Goal: Book appointment/travel/reservation

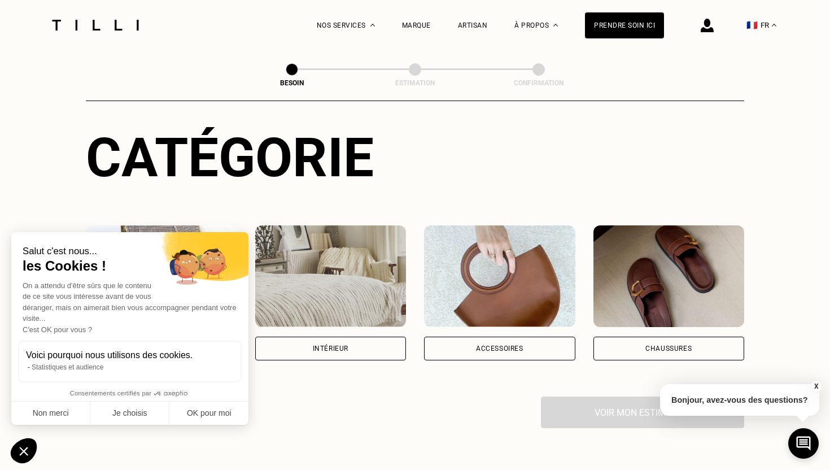
scroll to position [119, 0]
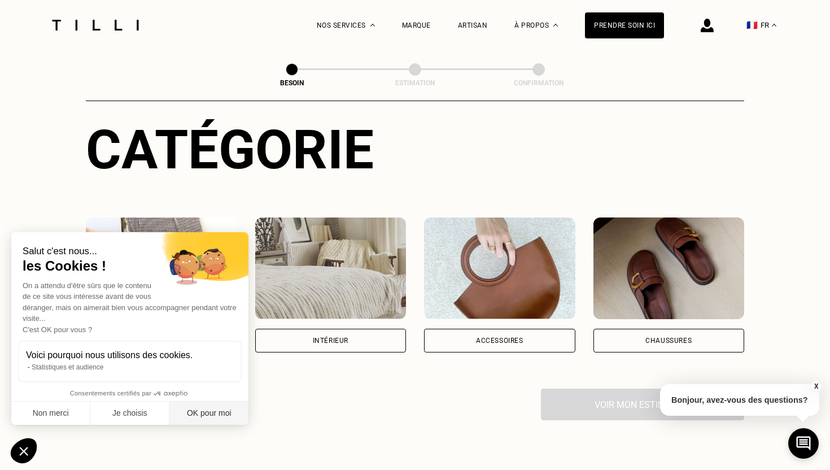
click at [192, 412] on button "OK pour moi" at bounding box center [208, 414] width 79 height 24
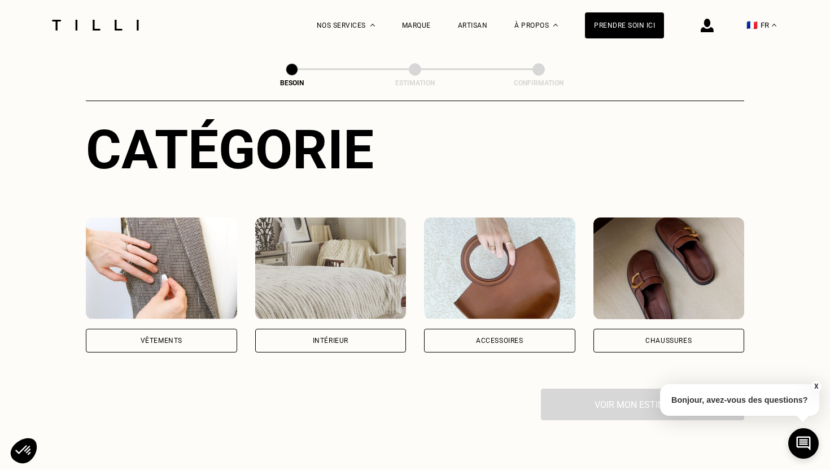
click at [172, 337] on div "Vêtements" at bounding box center [162, 340] width 42 height 7
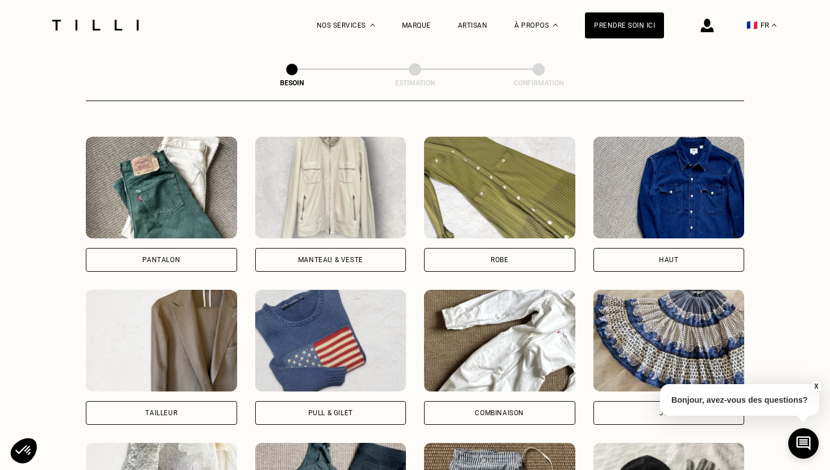
scroll to position [522, 0]
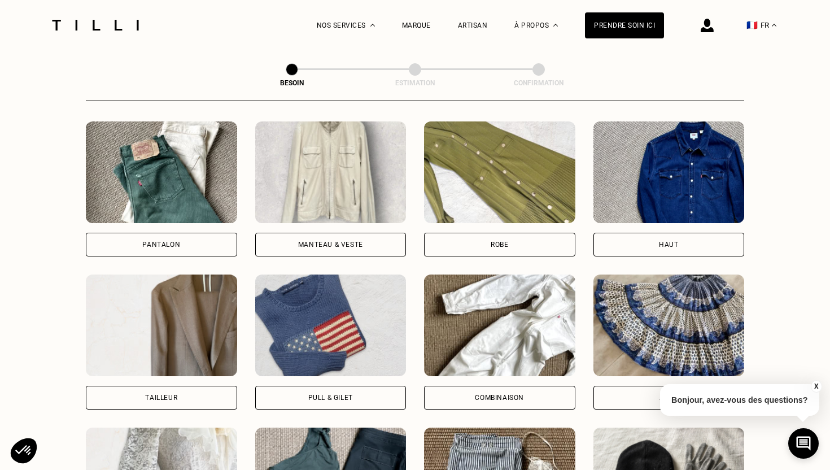
click at [649, 233] on div "Haut" at bounding box center [669, 245] width 151 height 24
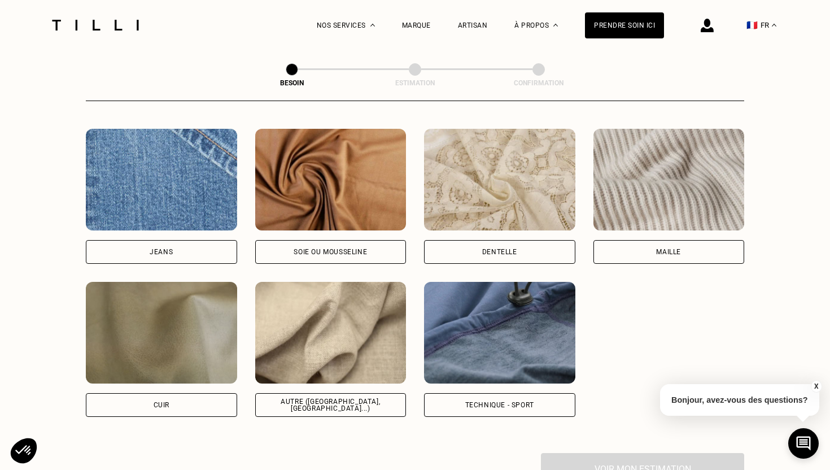
scroll to position [1204, 0]
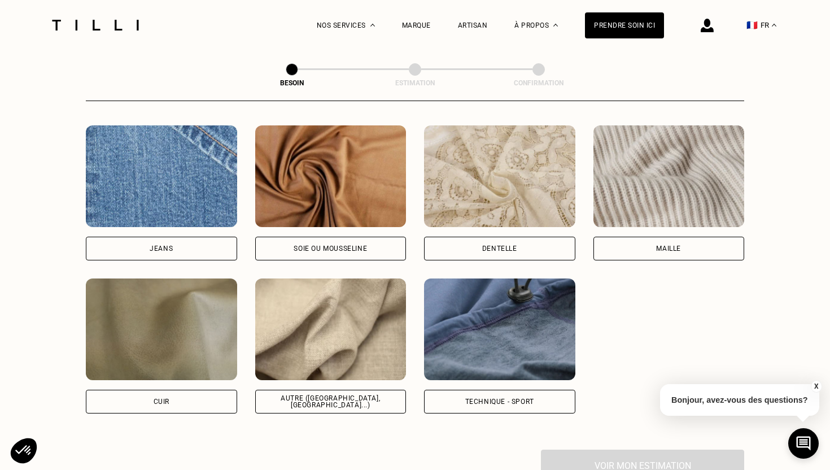
click at [342, 322] on img at bounding box center [330, 329] width 151 height 102
select select "FR"
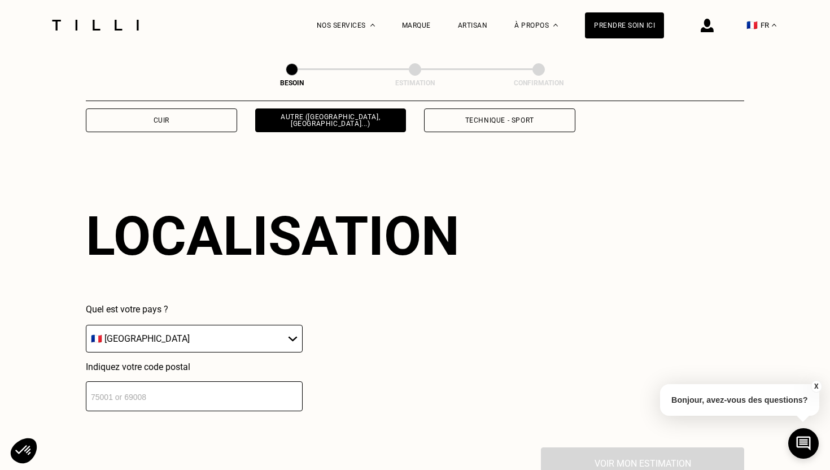
scroll to position [1515, 0]
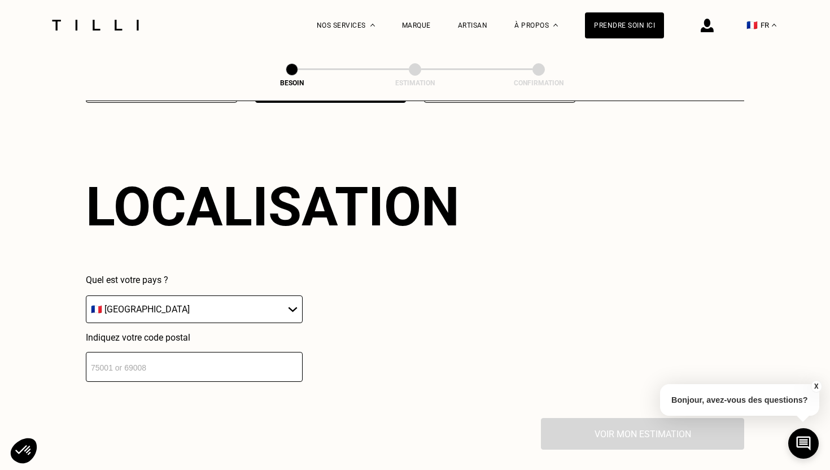
click at [237, 356] on input "number" at bounding box center [194, 367] width 217 height 30
type input "93230"
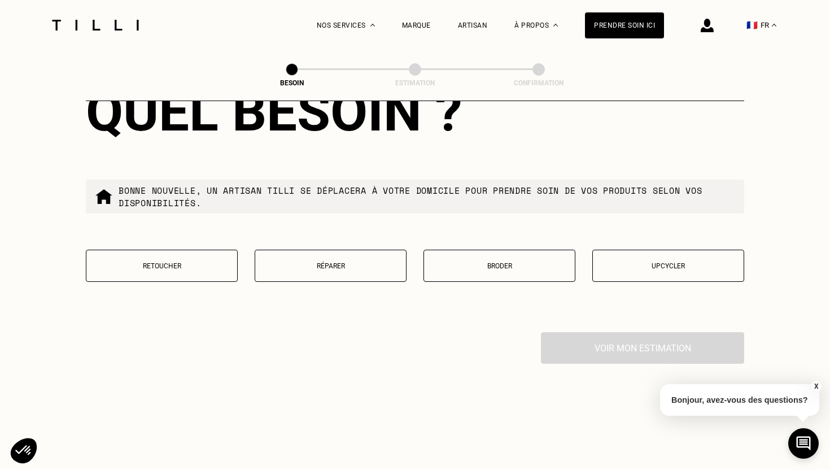
scroll to position [1889, 0]
click at [194, 261] on p "Retoucher" at bounding box center [161, 265] width 139 height 8
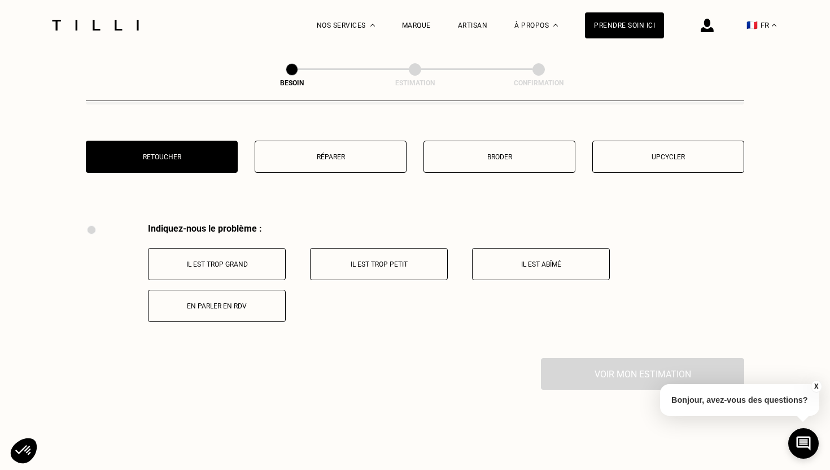
scroll to position [2083, 0]
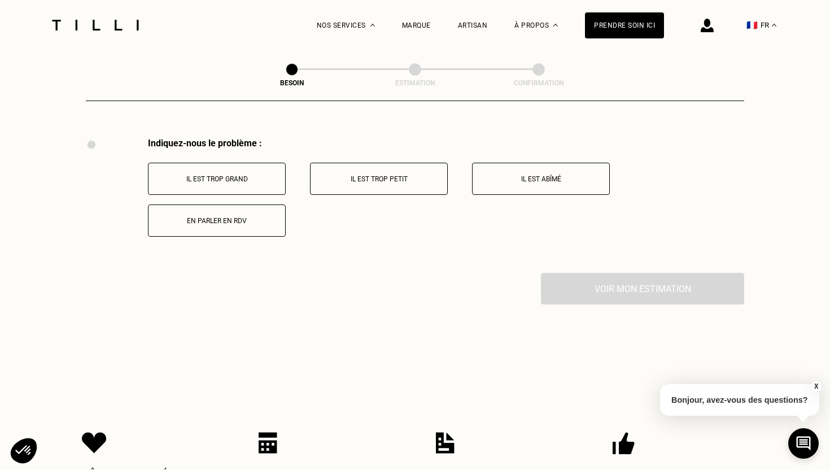
click at [391, 163] on button "Il est trop petit" at bounding box center [379, 179] width 138 height 32
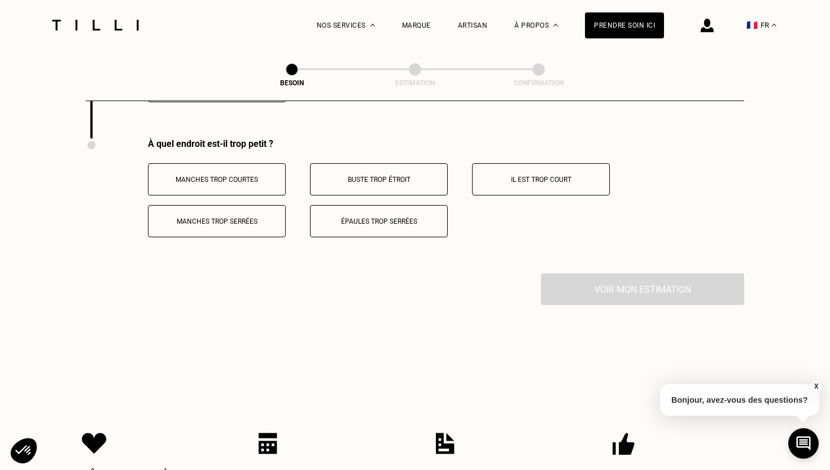
scroll to position [2218, 0]
click at [402, 175] on p "Buste trop étroit" at bounding box center [378, 179] width 125 height 8
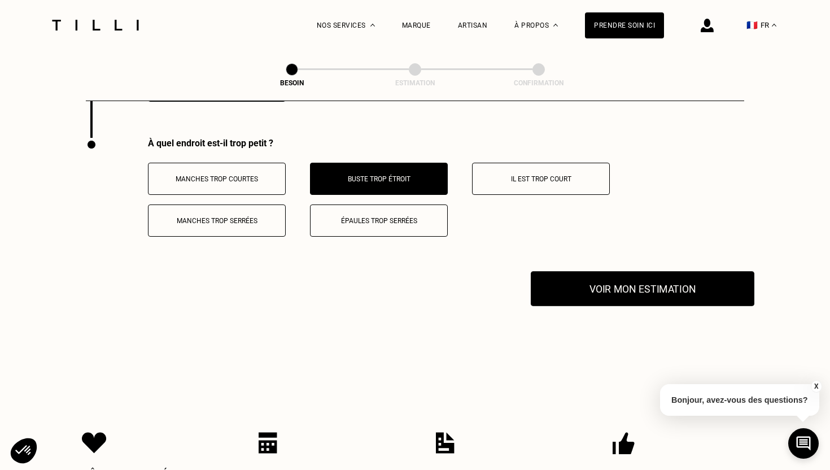
click at [617, 281] on button "Voir mon estimation" at bounding box center [643, 288] width 224 height 35
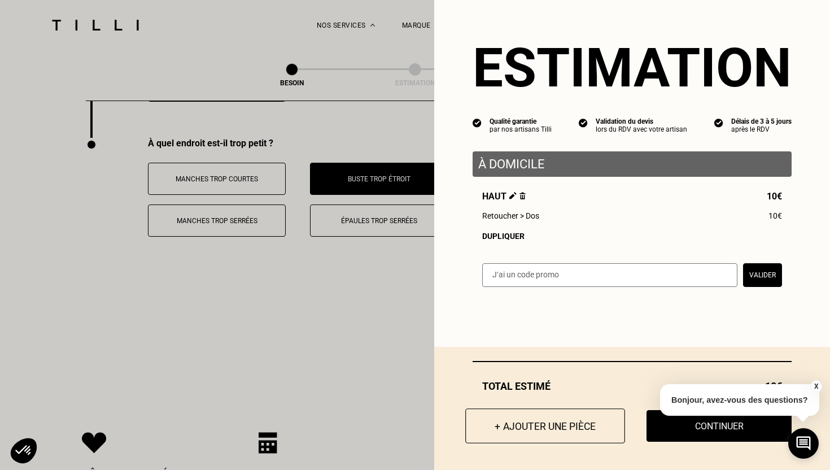
click at [543, 426] on button "+ Ajouter une pièce" at bounding box center [545, 425] width 160 height 35
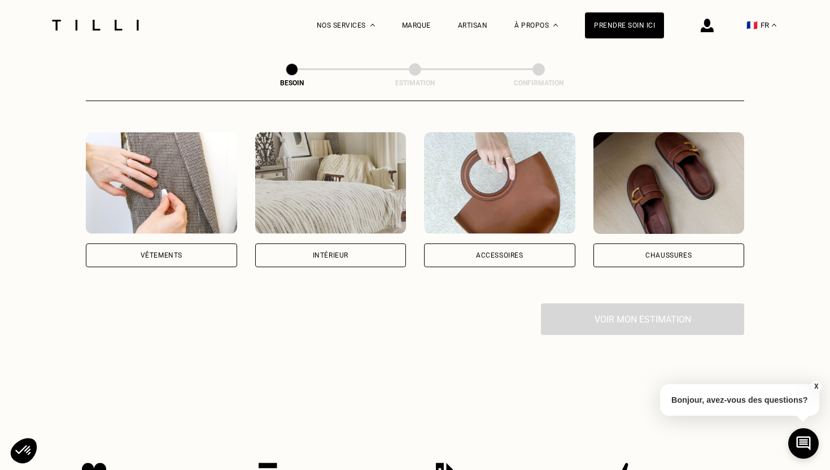
scroll to position [245, 0]
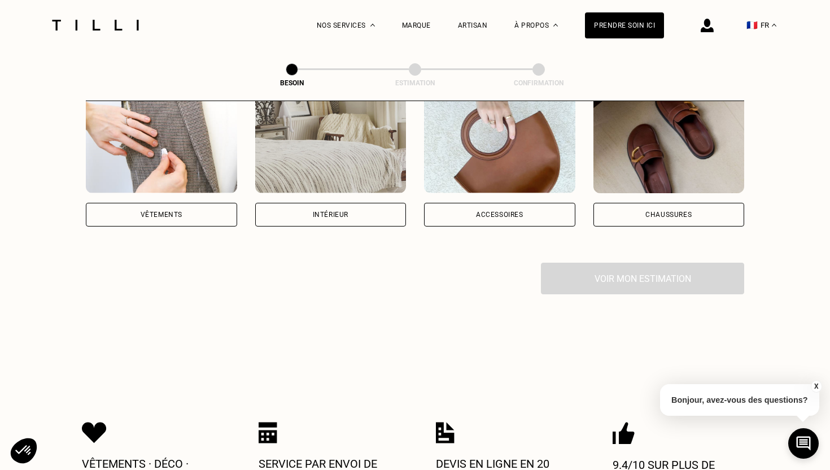
click at [199, 203] on div "Vêtements" at bounding box center [161, 215] width 151 height 24
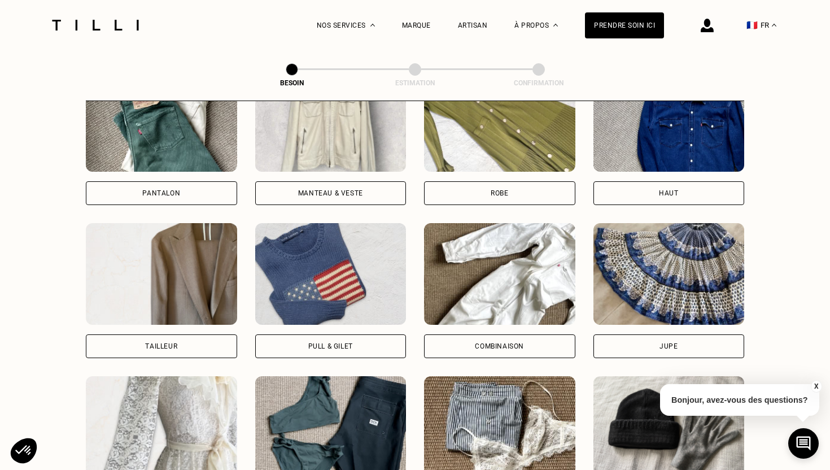
scroll to position [604, 0]
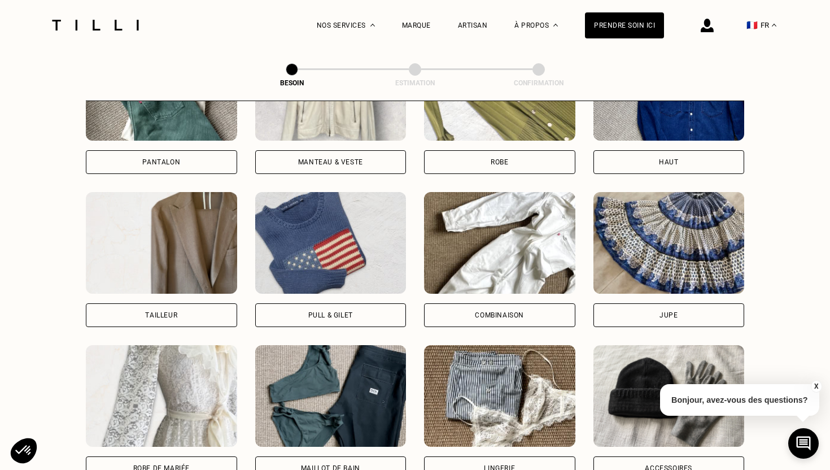
click at [628, 303] on div "Jupe" at bounding box center [669, 315] width 151 height 24
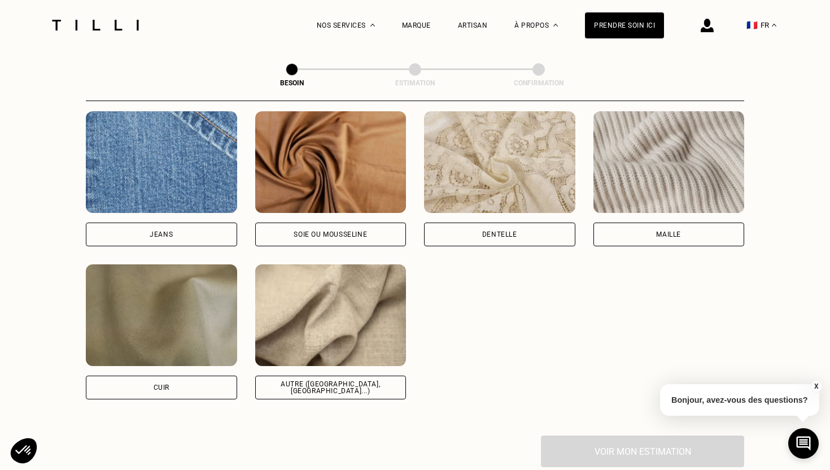
scroll to position [1213, 0]
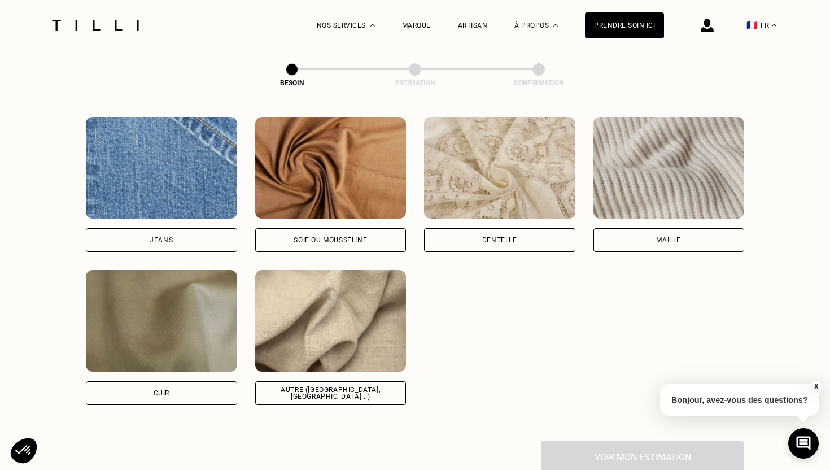
click at [316, 311] on img at bounding box center [330, 321] width 151 height 102
select select "FR"
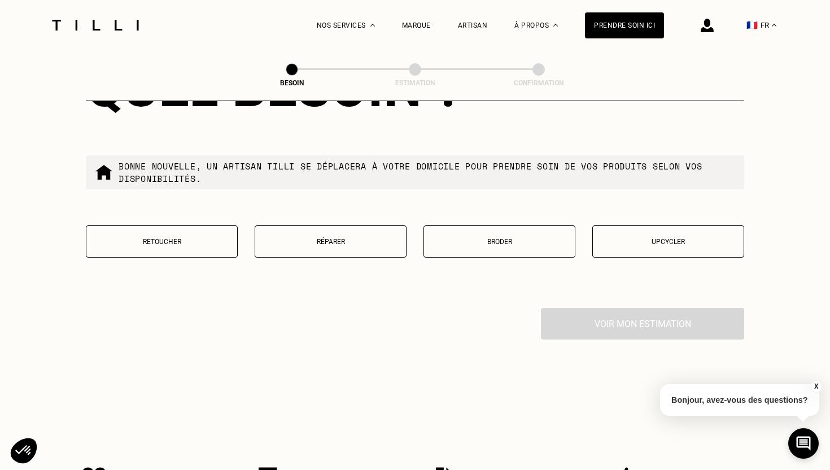
scroll to position [1912, 0]
click at [168, 238] on p "Retoucher" at bounding box center [161, 242] width 139 height 8
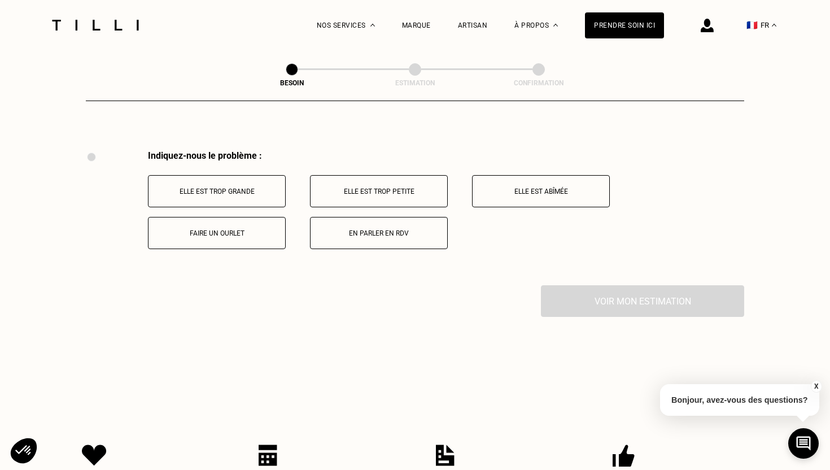
scroll to position [2083, 0]
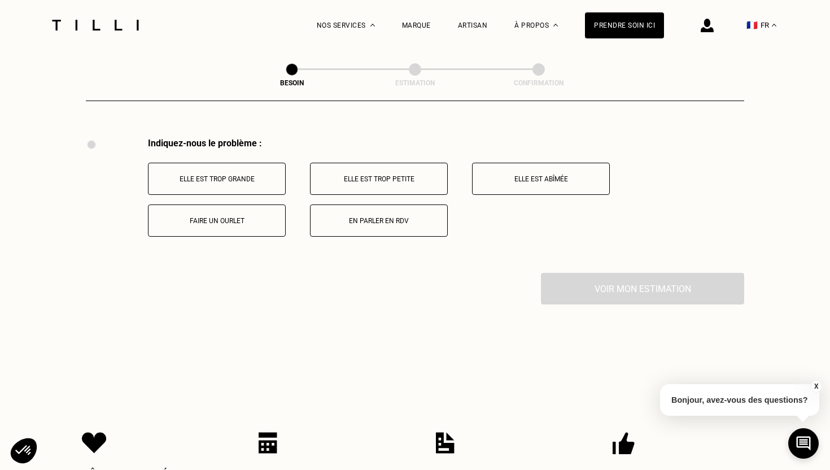
click at [369, 175] on p "Elle est trop petite" at bounding box center [378, 179] width 125 height 8
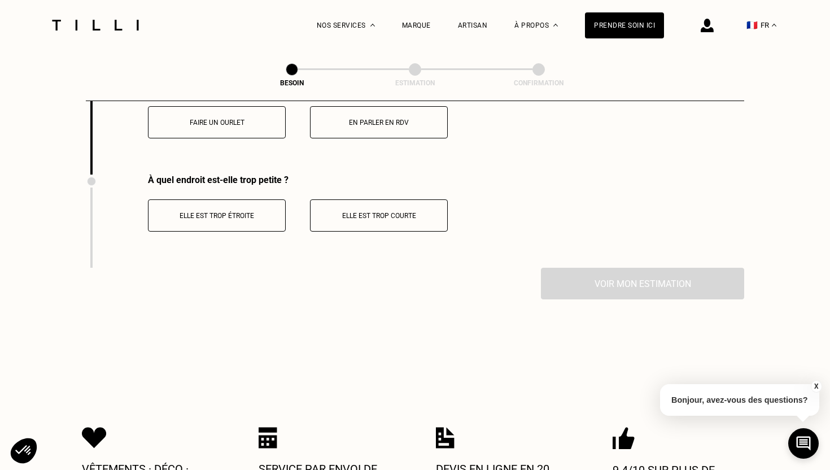
scroll to position [2218, 0]
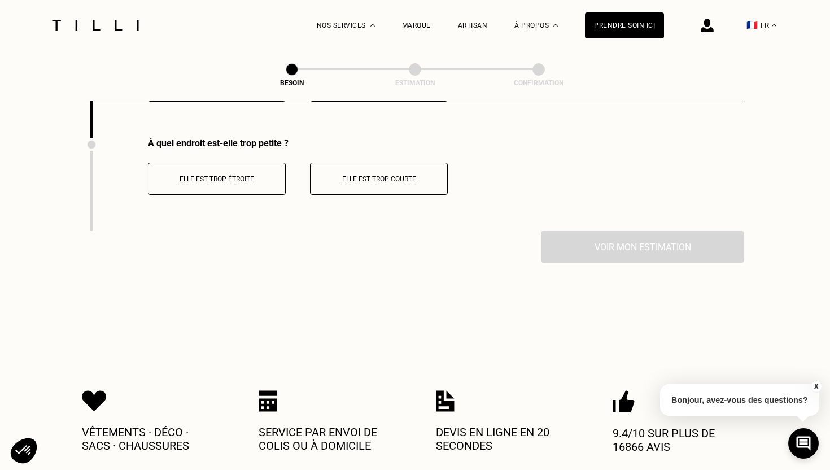
click at [235, 175] on p "Elle est trop étroite" at bounding box center [216, 179] width 125 height 8
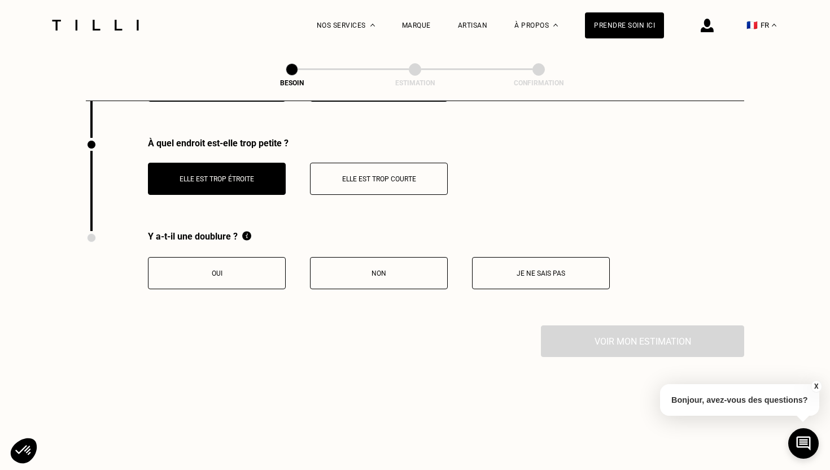
click at [238, 269] on p "Oui" at bounding box center [216, 273] width 125 height 8
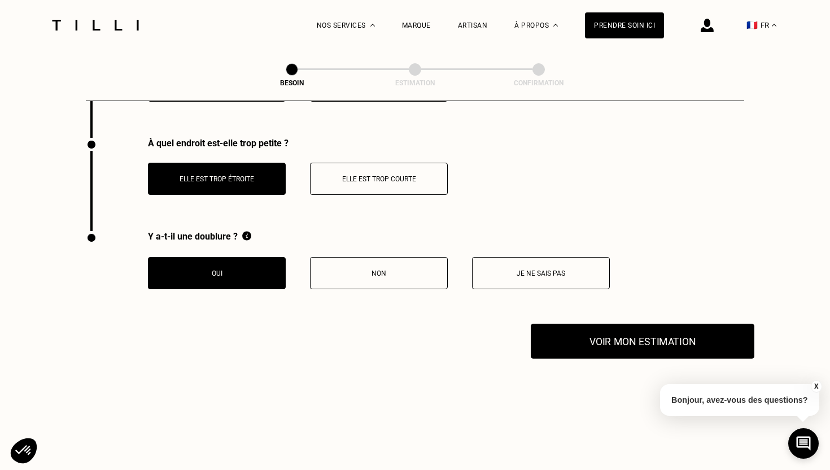
click at [605, 338] on button "Voir mon estimation" at bounding box center [643, 341] width 224 height 35
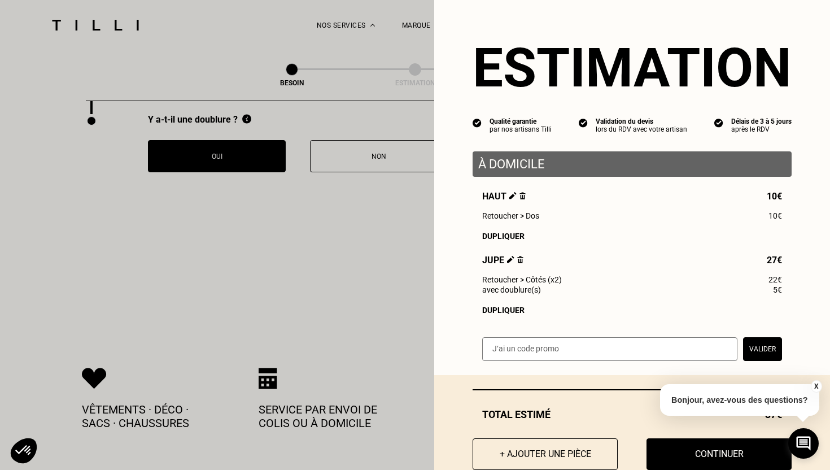
scroll to position [29, 0]
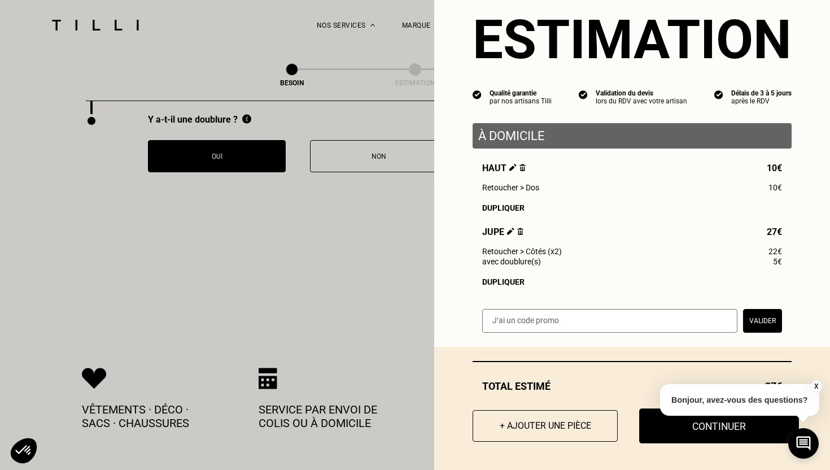
click at [707, 432] on button "Continuer" at bounding box center [719, 425] width 160 height 35
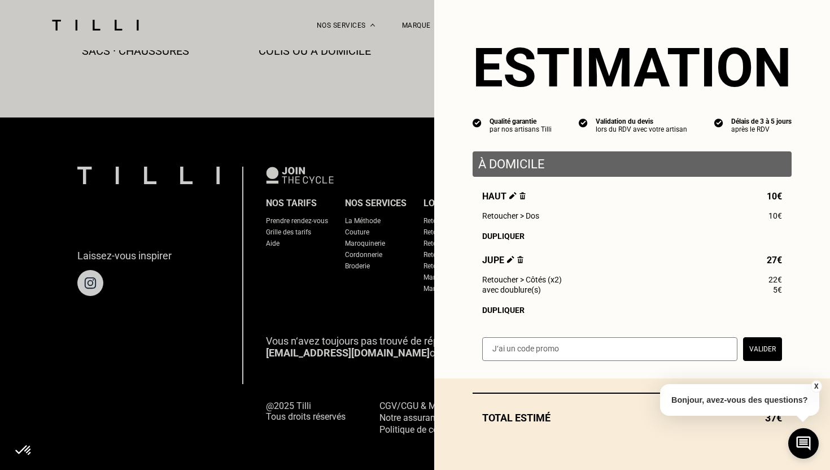
scroll to position [0, 0]
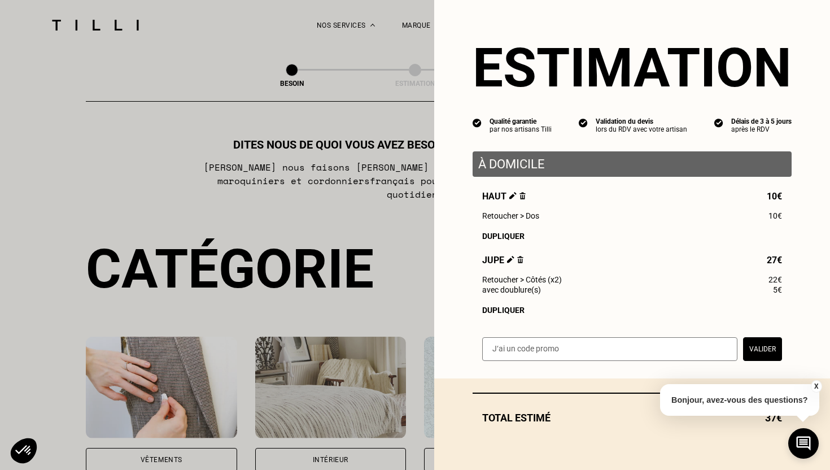
select select "FR"
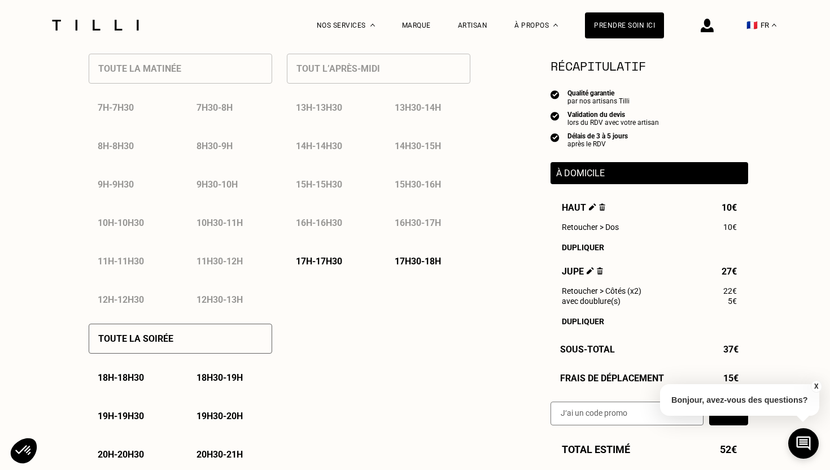
scroll to position [563, 0]
click at [158, 337] on p "Toute la soirée" at bounding box center [135, 337] width 75 height 11
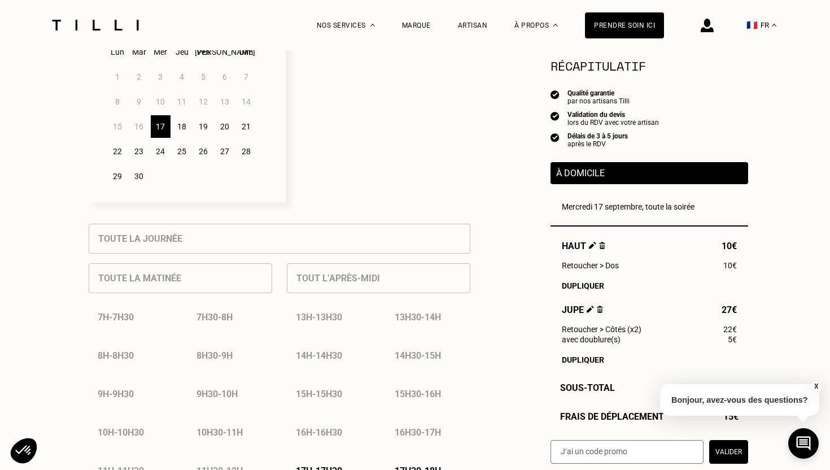
scroll to position [341, 0]
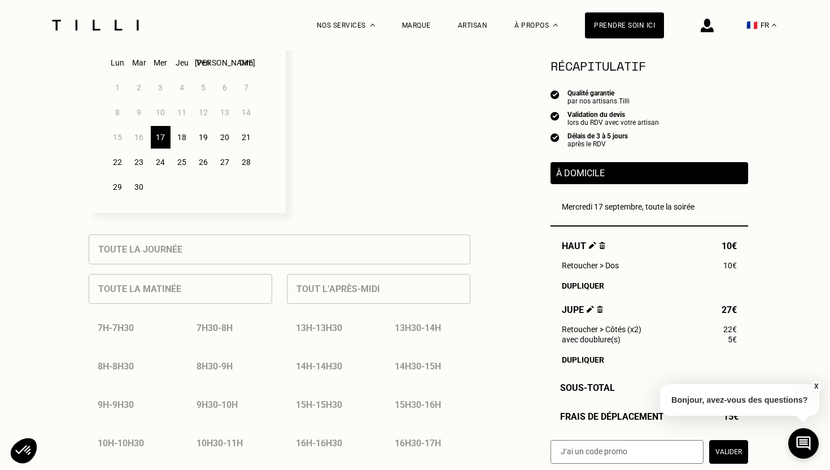
click at [224, 138] on div "20" at bounding box center [225, 137] width 20 height 23
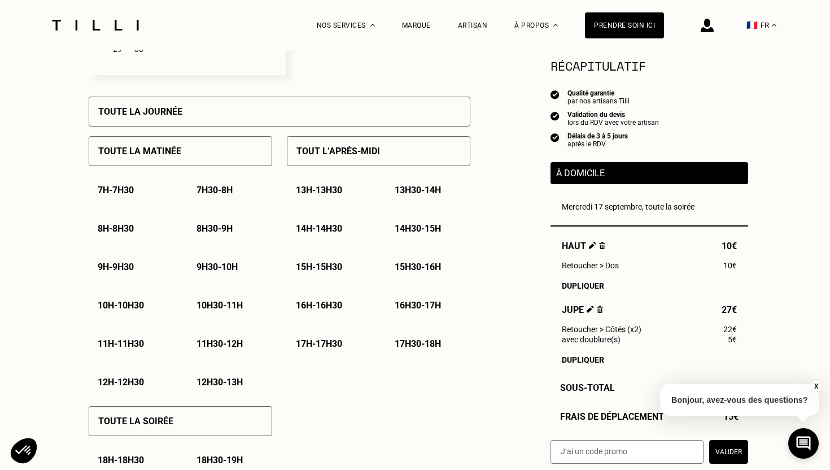
scroll to position [480, 0]
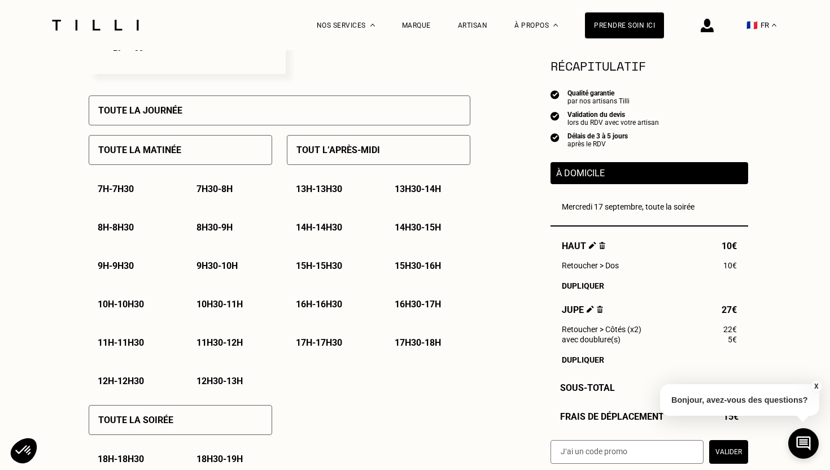
click at [128, 304] on p "10h - 10h30" at bounding box center [121, 304] width 46 height 11
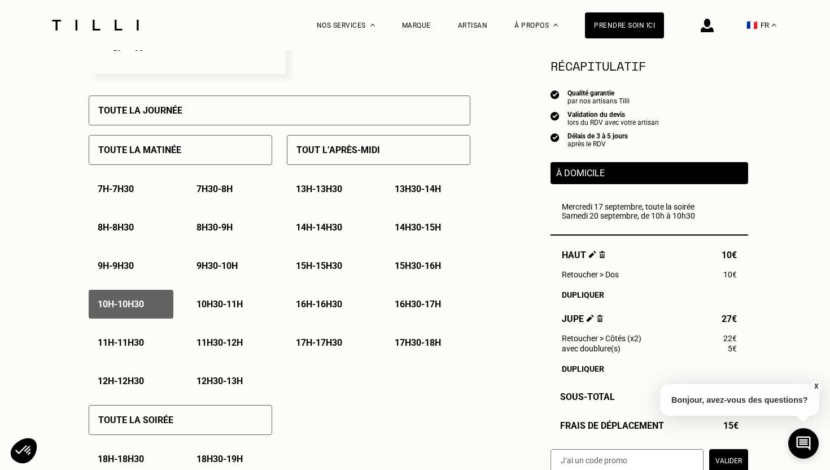
click at [207, 303] on p "10h30 - 11h" at bounding box center [220, 304] width 46 height 11
click at [120, 339] on p "11h - 11h30" at bounding box center [121, 342] width 46 height 11
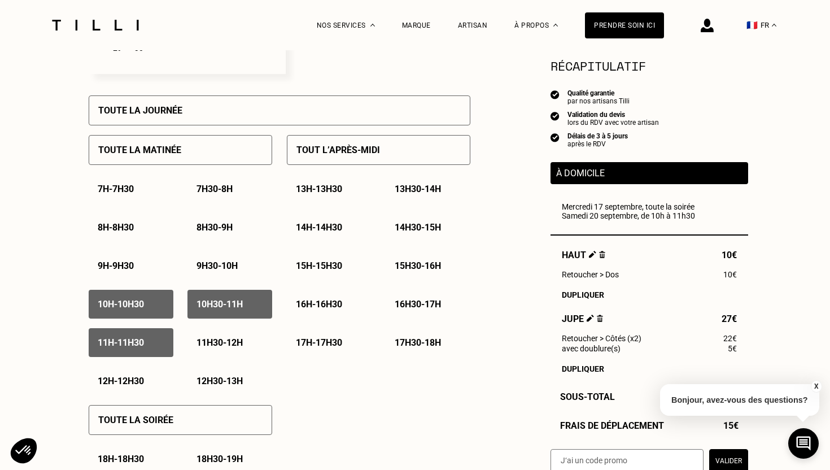
click at [224, 342] on p "11h30 - 12h" at bounding box center [220, 342] width 46 height 11
click at [110, 378] on p "12h - 12h30" at bounding box center [121, 381] width 46 height 11
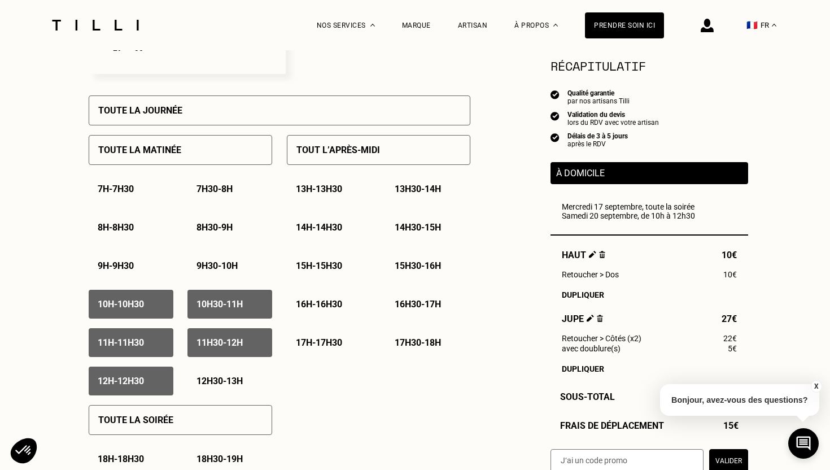
click at [230, 378] on p "12h30 - 13h" at bounding box center [220, 381] width 46 height 11
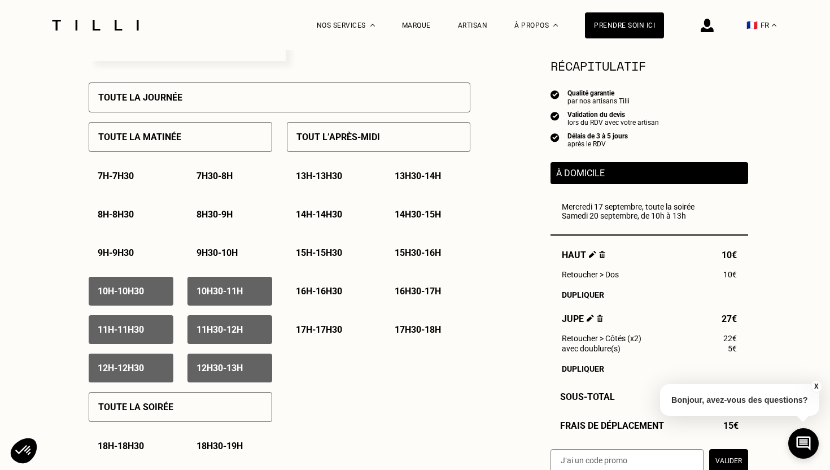
scroll to position [486, 0]
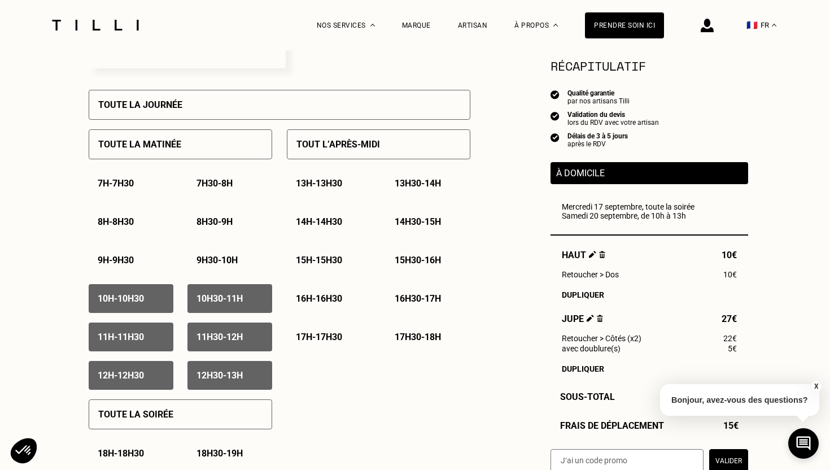
click at [325, 187] on p "13h - 13h30" at bounding box center [319, 183] width 46 height 11
click at [421, 187] on p "13h30 - 14h" at bounding box center [418, 183] width 46 height 11
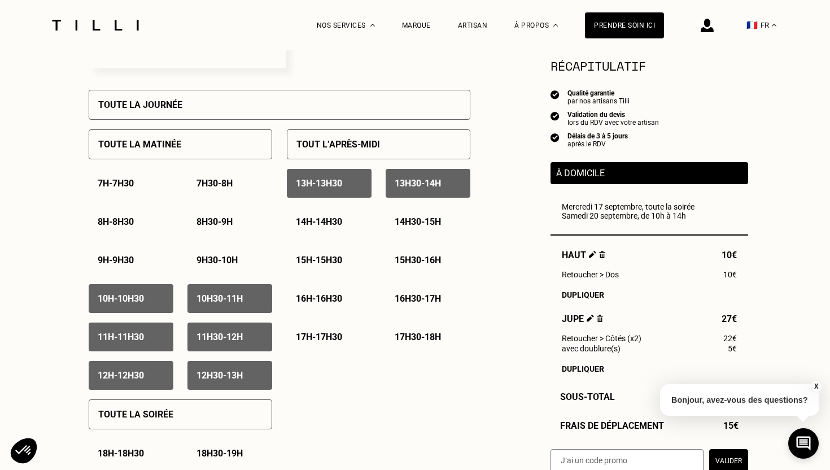
click at [339, 216] on div "14h - 14h30" at bounding box center [329, 221] width 85 height 29
click at [415, 222] on p "14h30 - 15h" at bounding box center [418, 221] width 46 height 11
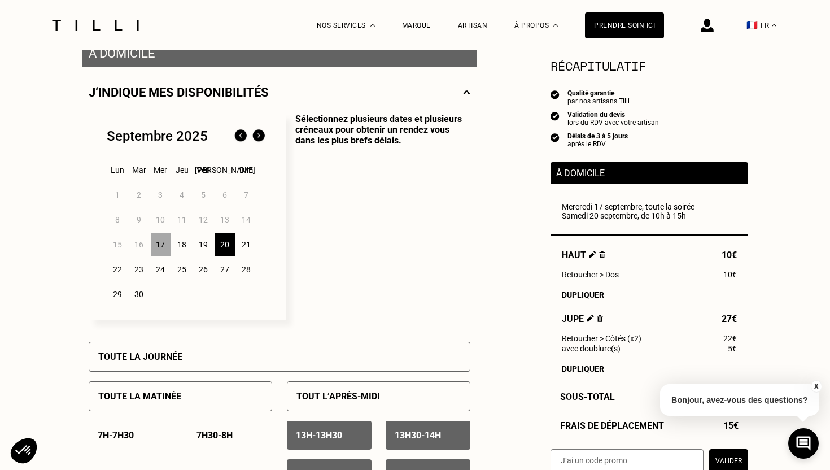
scroll to position [233, 0]
click at [160, 273] on div "24" at bounding box center [161, 270] width 20 height 23
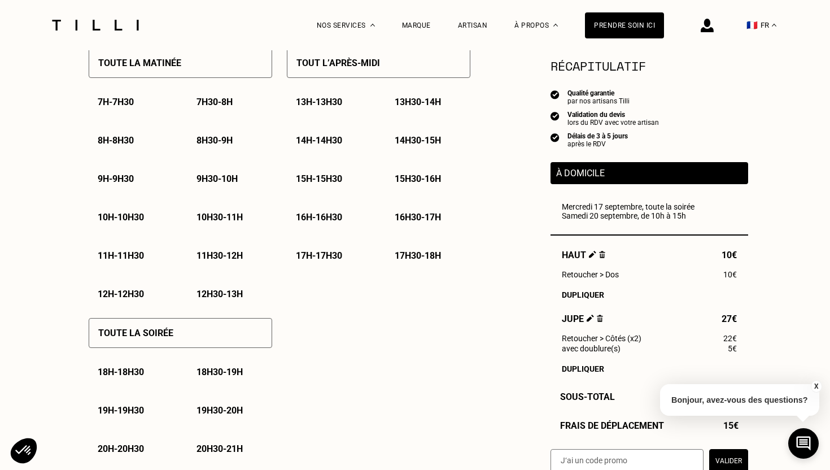
scroll to position [577, 0]
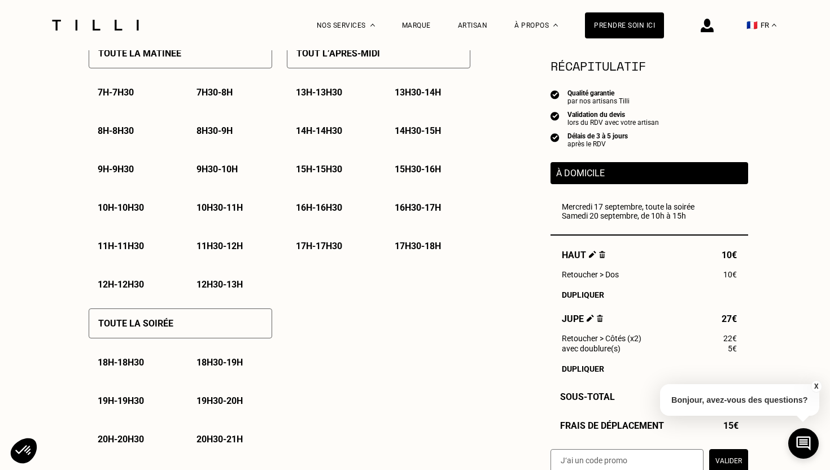
click at [158, 317] on div "Toute la soirée" at bounding box center [181, 323] width 184 height 30
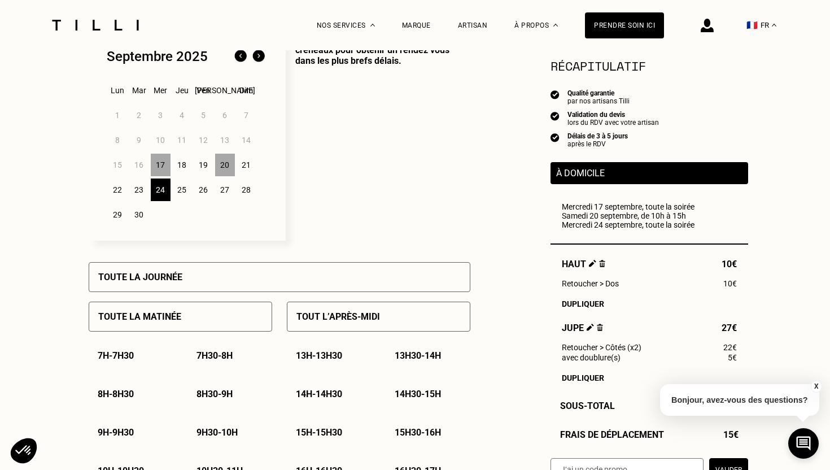
scroll to position [311, 0]
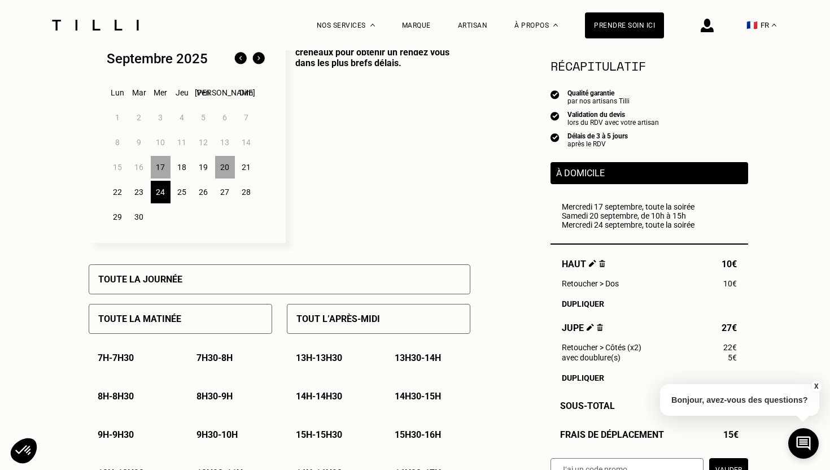
click at [202, 194] on div "26" at bounding box center [204, 192] width 20 height 23
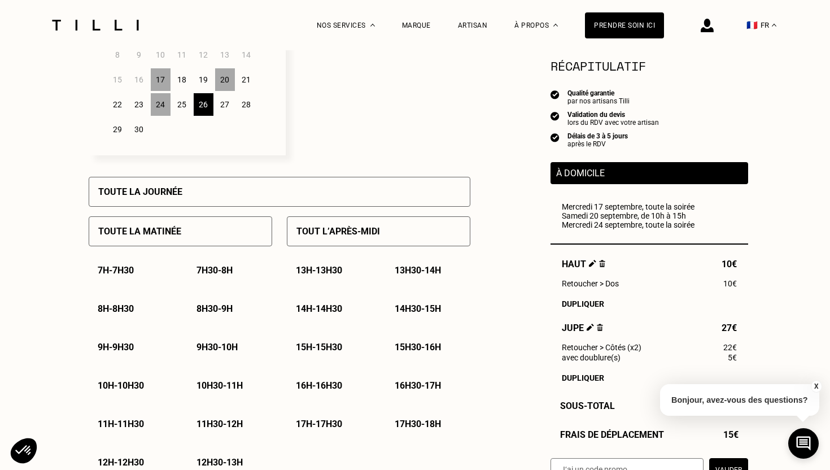
scroll to position [474, 0]
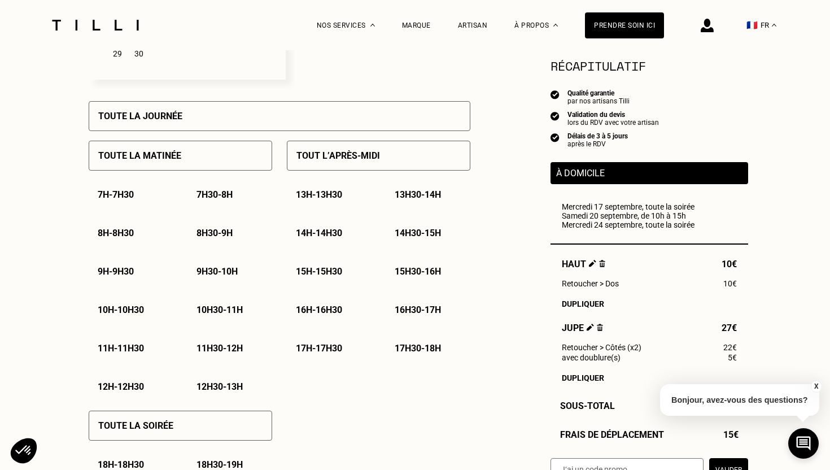
click at [132, 316] on div "10h - 10h30" at bounding box center [131, 309] width 85 height 29
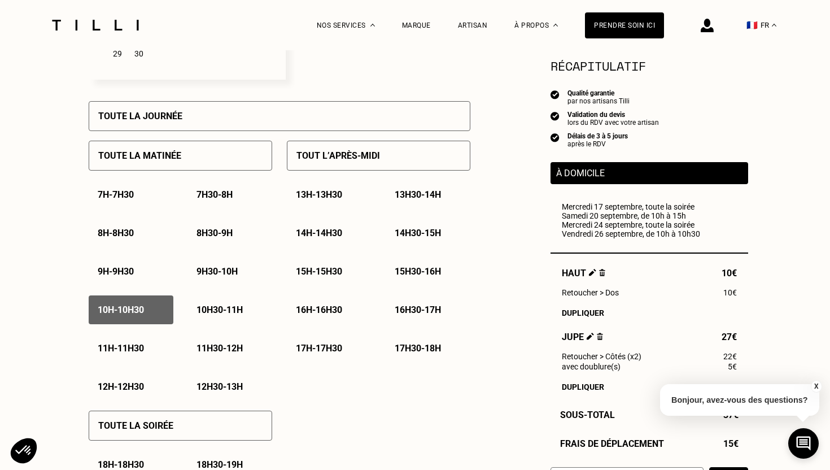
click at [218, 315] on p "10h30 - 11h" at bounding box center [220, 309] width 46 height 11
click at [125, 351] on p "11h - 11h30" at bounding box center [121, 348] width 46 height 11
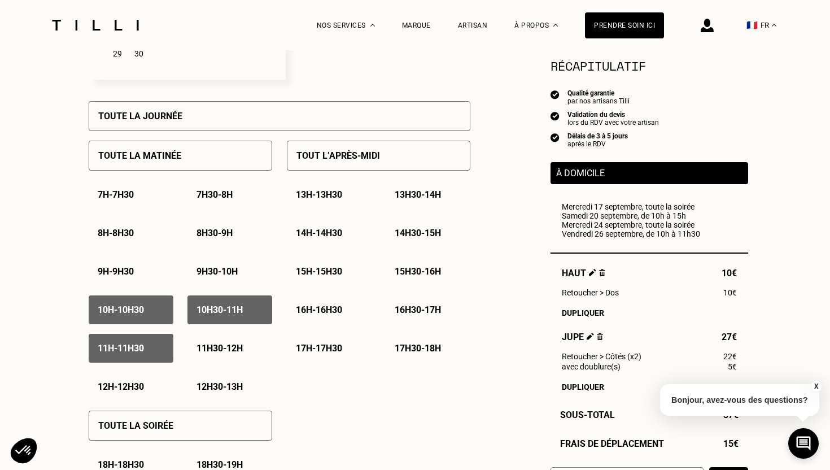
click at [204, 354] on p "11h30 - 12h" at bounding box center [220, 348] width 46 height 11
click at [134, 378] on div "12h - 12h30" at bounding box center [131, 386] width 85 height 29
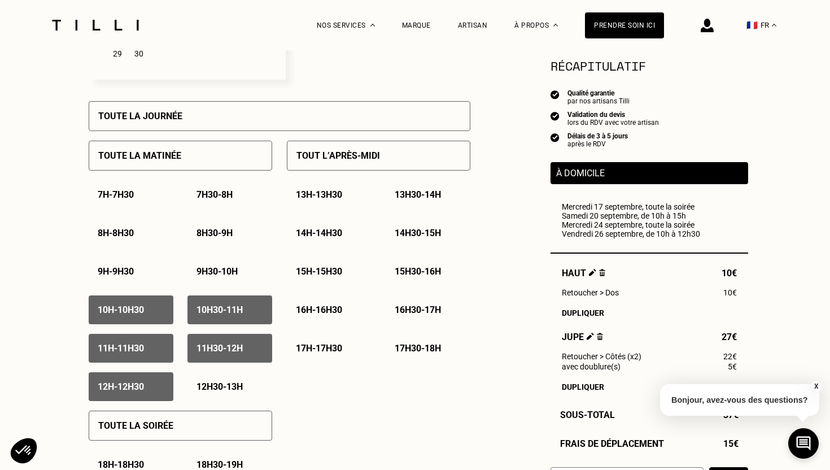
click at [223, 382] on div "12h30 - 13h" at bounding box center [229, 386] width 85 height 29
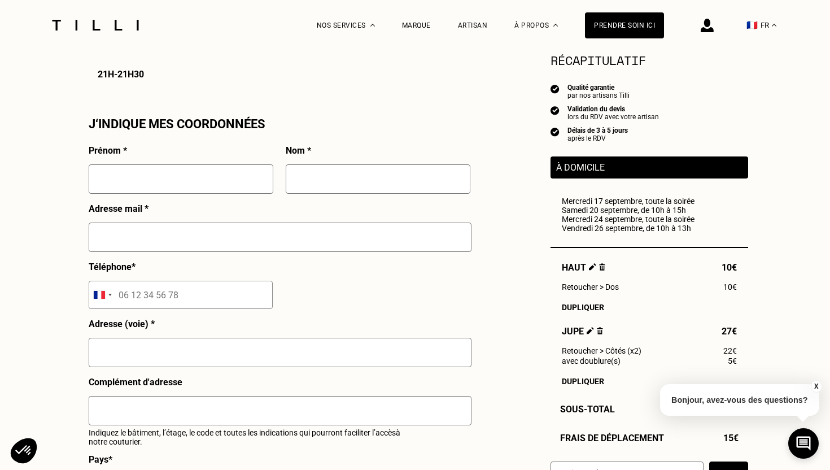
scroll to position [987, 0]
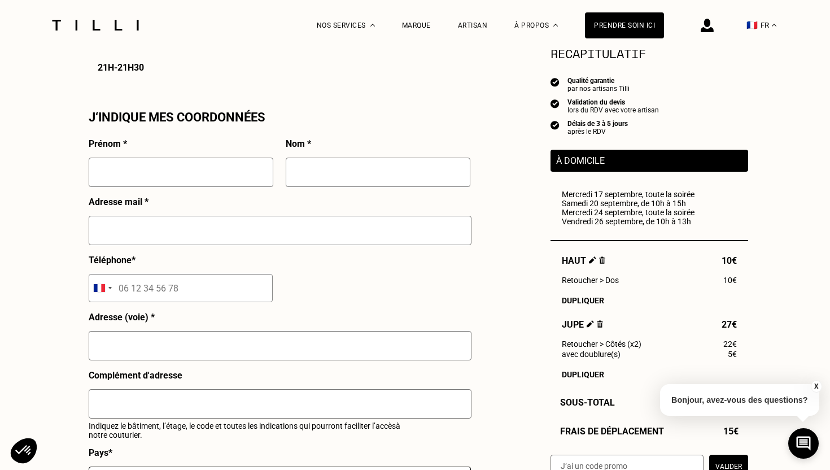
click at [216, 171] on input "text" at bounding box center [181, 172] width 185 height 29
type input "[PERSON_NAME]"
type input "c"
type input "[EMAIL_ADDRESS][DOMAIN_NAME]"
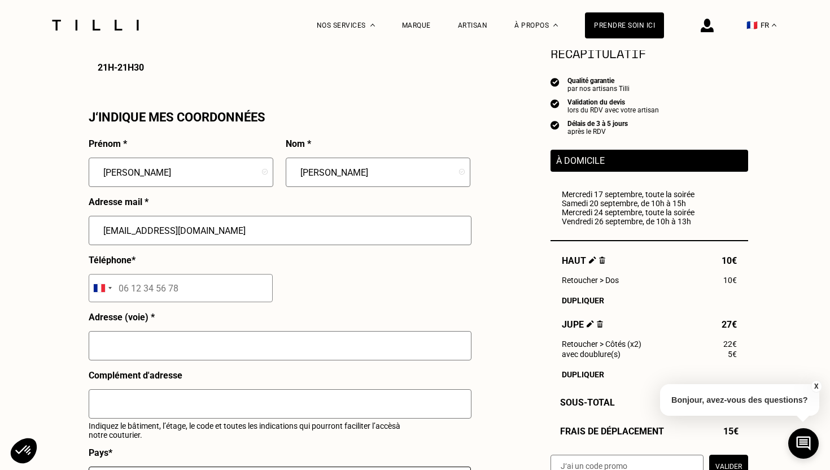
type input "06 99 23 04 58"
type input "[STREET_ADDRESS] Baker"
type input "[GEOGRAPHIC_DATA] App 801"
type input "[GEOGRAPHIC_DATA]"
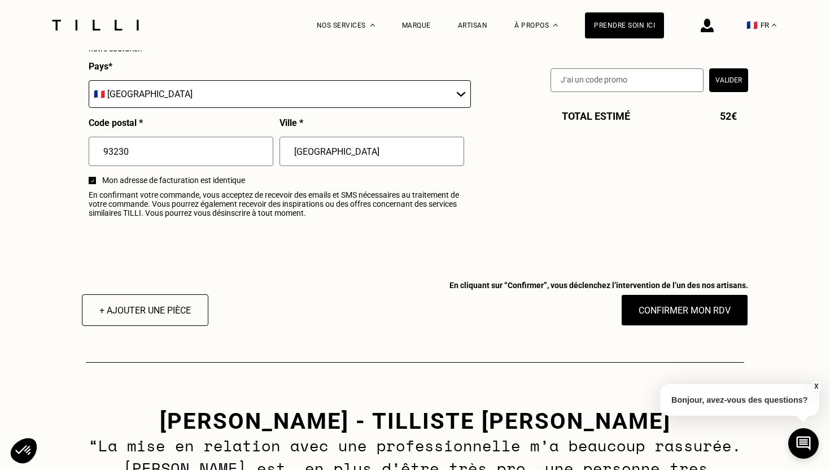
scroll to position [1374, 0]
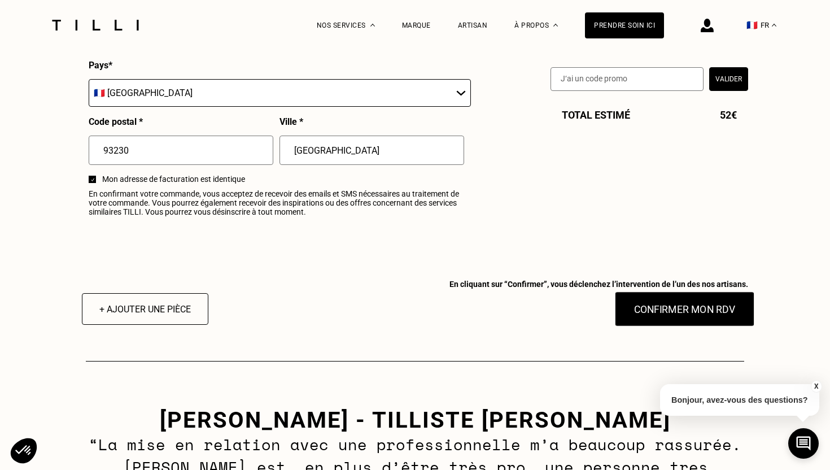
click at [655, 309] on button "Confirmer mon RDV" at bounding box center [685, 308] width 140 height 35
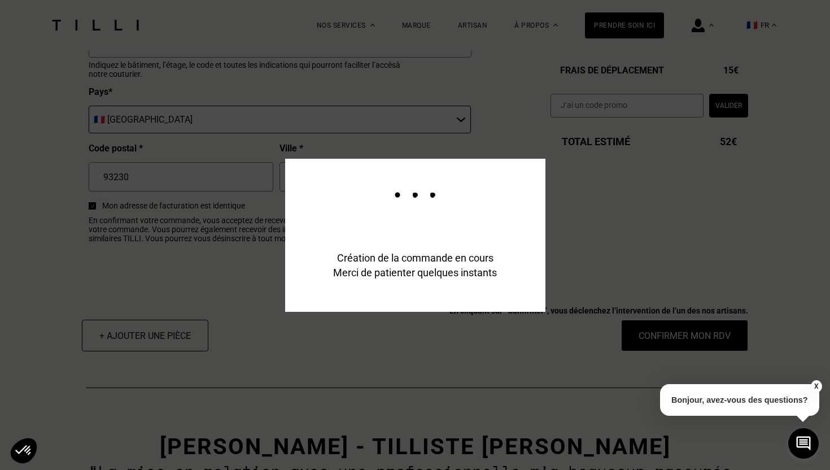
scroll to position [1401, 0]
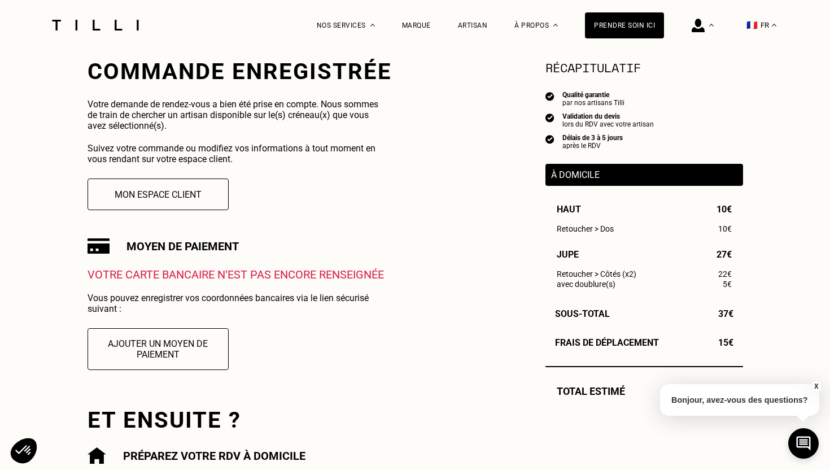
scroll to position [282, 0]
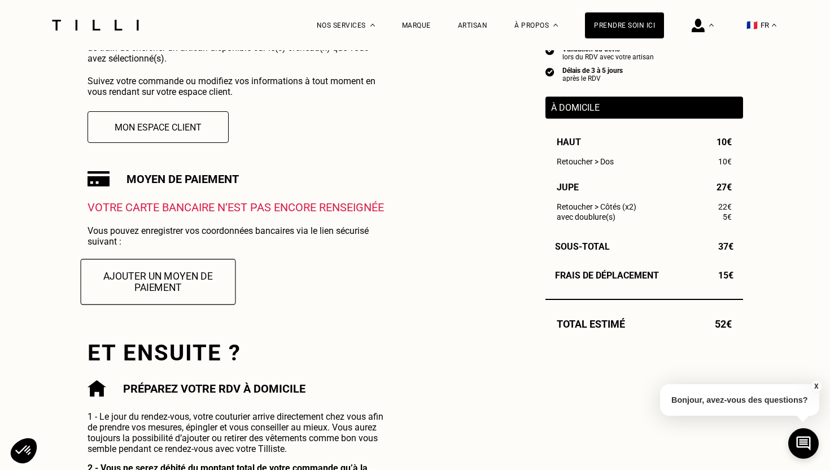
click at [168, 284] on button "Ajouter un moyen de paiement" at bounding box center [157, 282] width 155 height 46
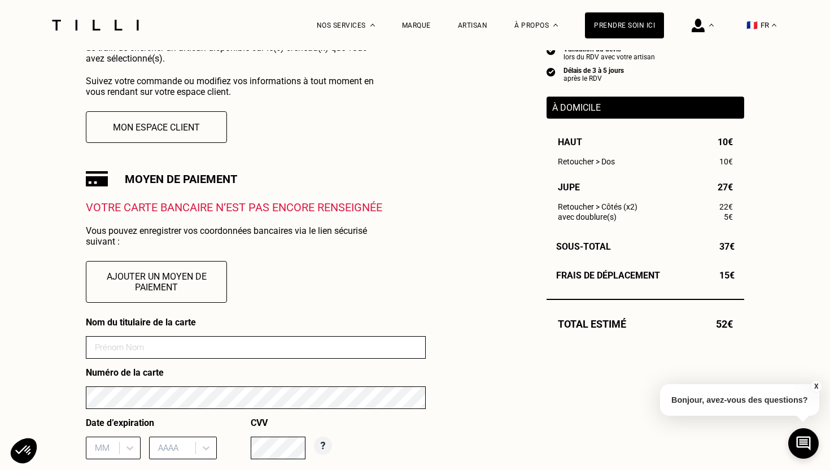
scroll to position [383, 0]
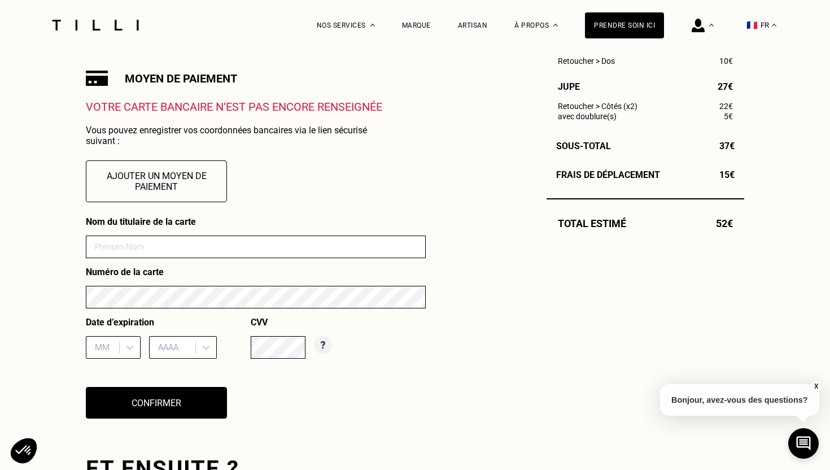
click at [168, 243] on input at bounding box center [256, 246] width 340 height 23
type input "[PERSON_NAME]"
click at [42, 268] on div "La Méthode Retoucherie Maroquinerie Broderie Cordonnerie Nos prix Nos services …" at bounding box center [415, 428] width 830 height 1622
click at [124, 341] on div "MM" at bounding box center [113, 347] width 55 height 23
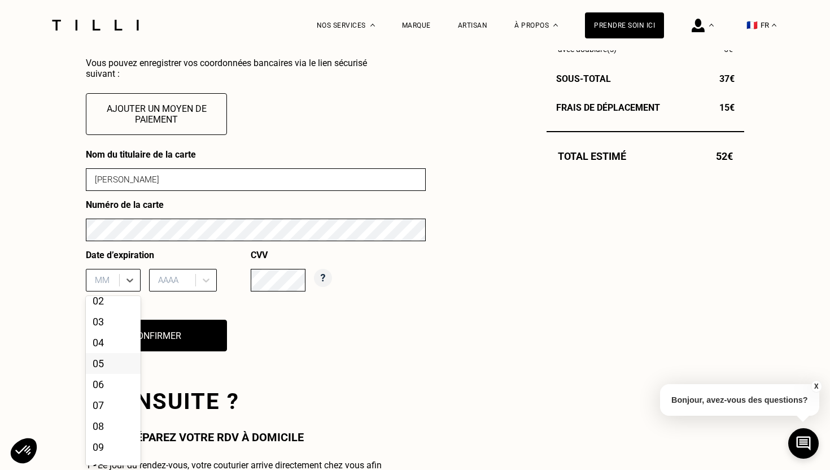
scroll to position [24, 0]
click at [105, 329] on div "03" at bounding box center [113, 326] width 55 height 21
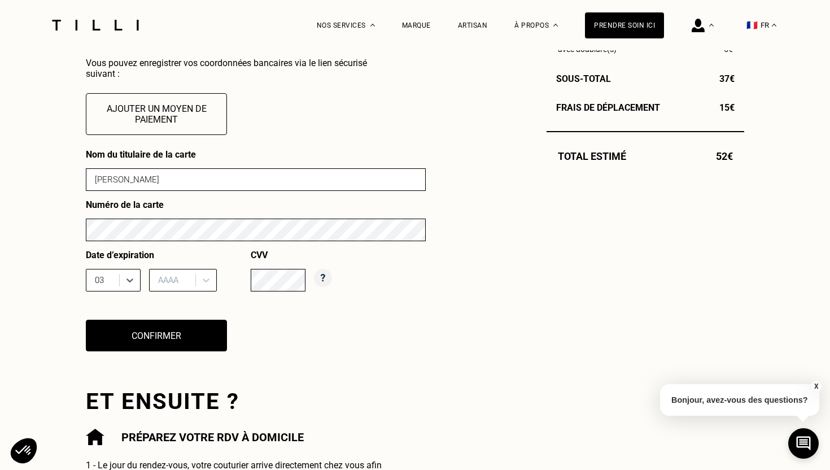
click at [178, 281] on div at bounding box center [174, 280] width 32 height 12
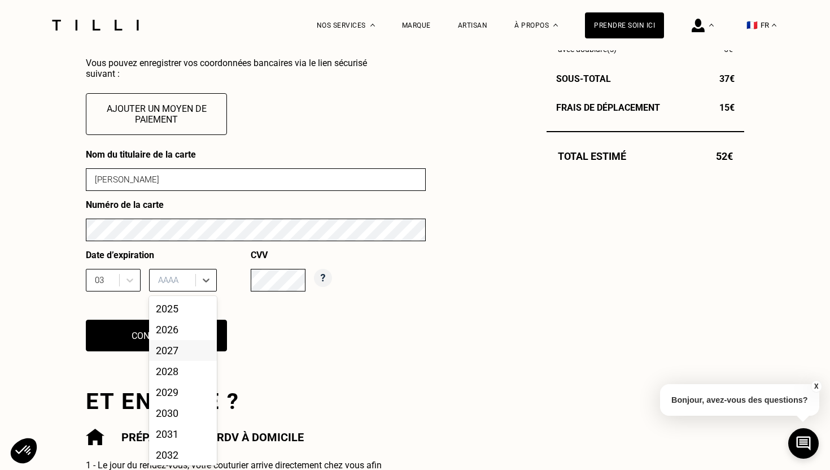
click at [176, 348] on div "2027" at bounding box center [183, 350] width 68 height 21
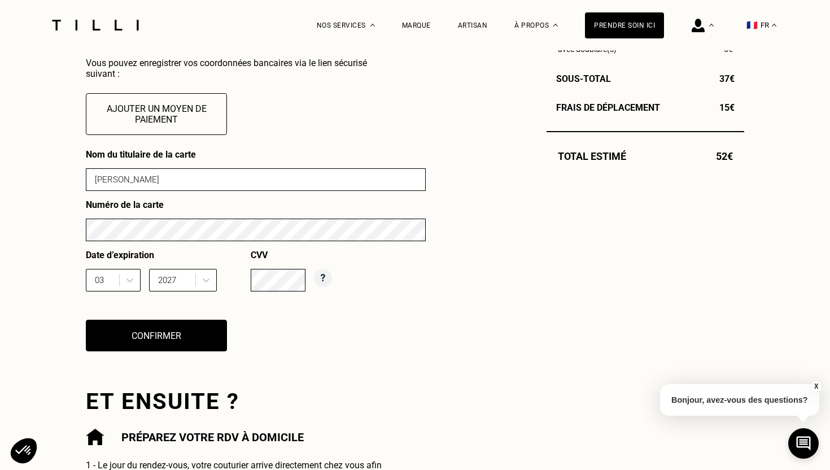
click at [477, 286] on div "Commande enregistrée Votre demande de rendez-vous a bien été prise en compte. N…" at bounding box center [415, 203] width 658 height 761
click at [168, 335] on button "Confirmer" at bounding box center [156, 335] width 155 height 35
